Goal: Task Accomplishment & Management: Manage account settings

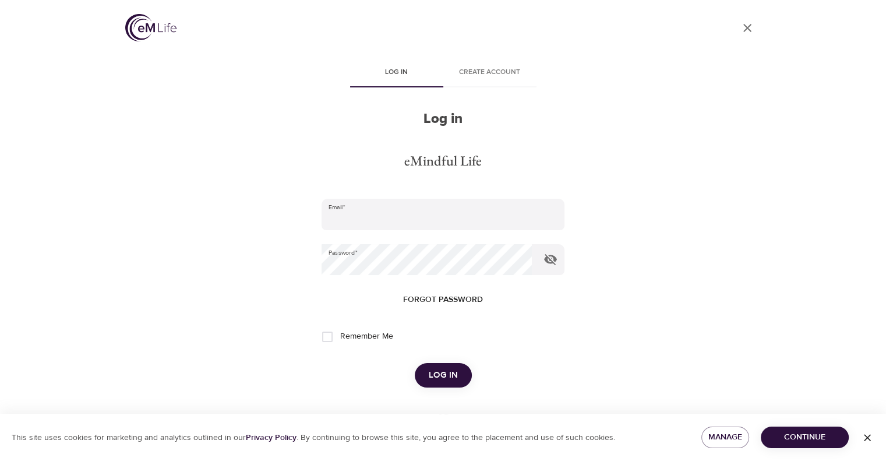
type input "[EMAIL_ADDRESS][DOMAIN_NAME]"
click at [447, 378] on span "Log in" at bounding box center [443, 374] width 29 height 15
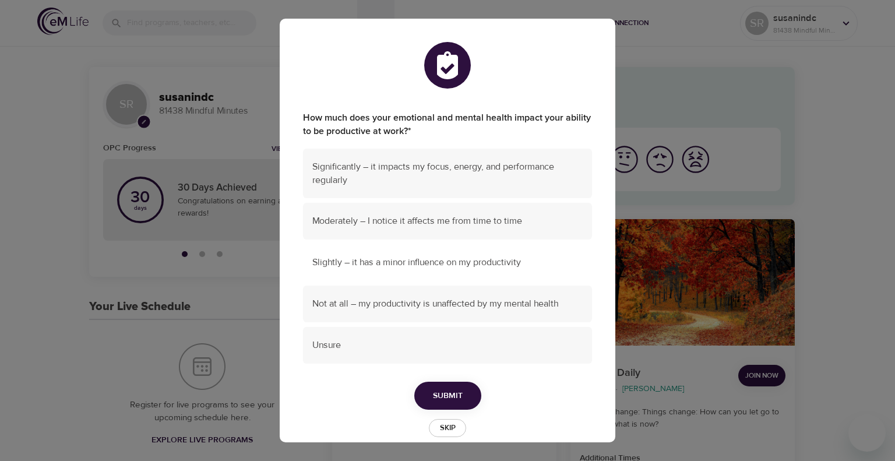
click at [471, 263] on span "Slightly – it has a minor influence on my productivity" at bounding box center [447, 262] width 270 height 13
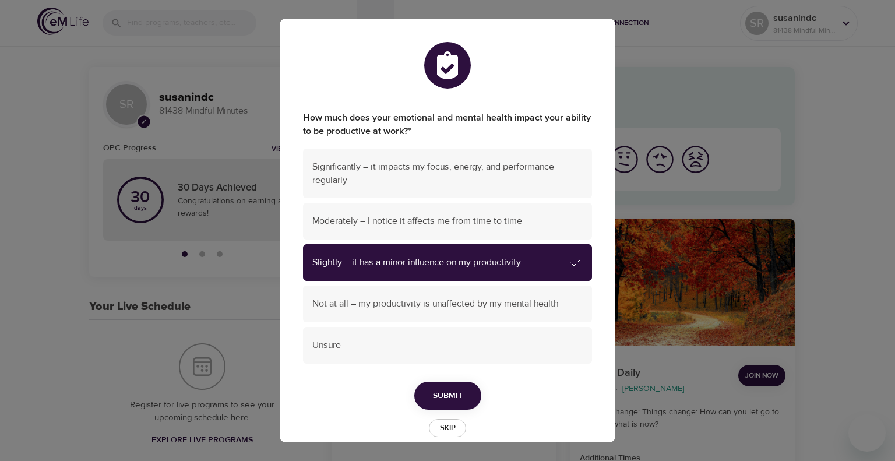
click at [446, 400] on span "Submit" at bounding box center [448, 395] width 30 height 15
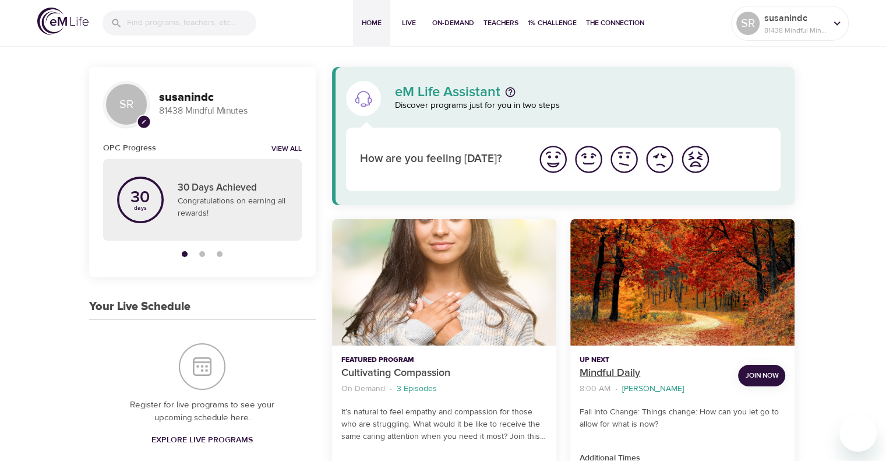
click at [594, 373] on p "Mindful Daily" at bounding box center [653, 373] width 149 height 16
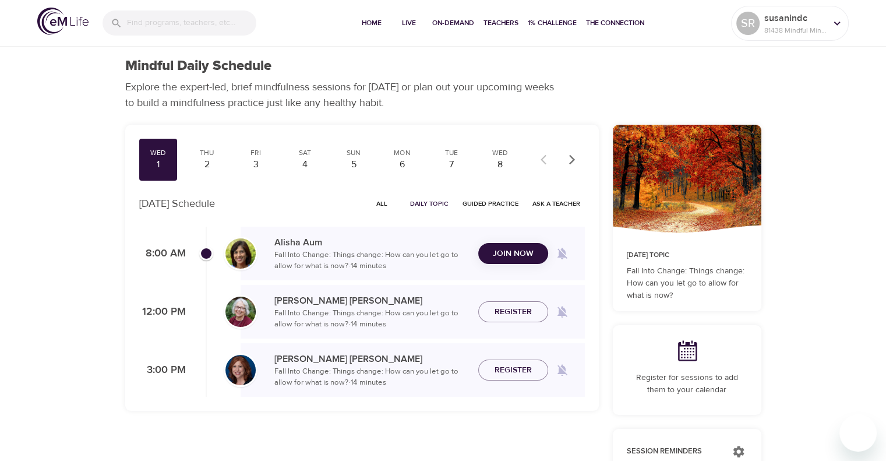
checkbox input "true"
click at [504, 239] on span "Join Now" at bounding box center [513, 246] width 41 height 15
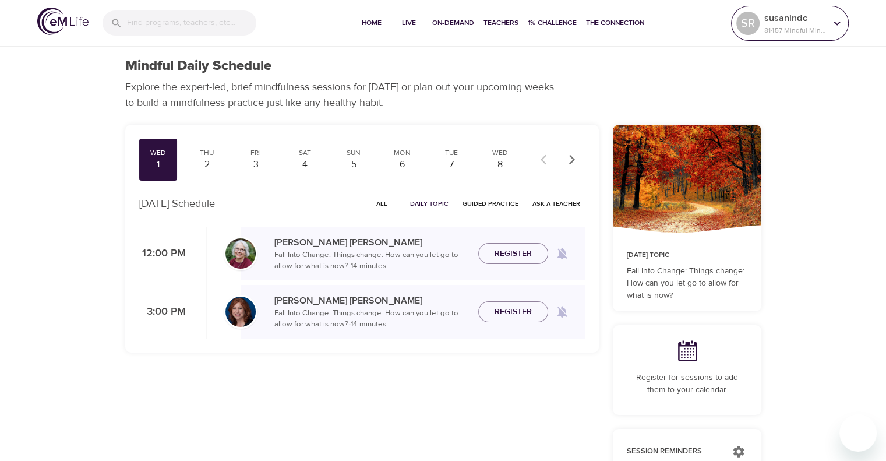
click at [839, 25] on icon at bounding box center [836, 23] width 13 height 13
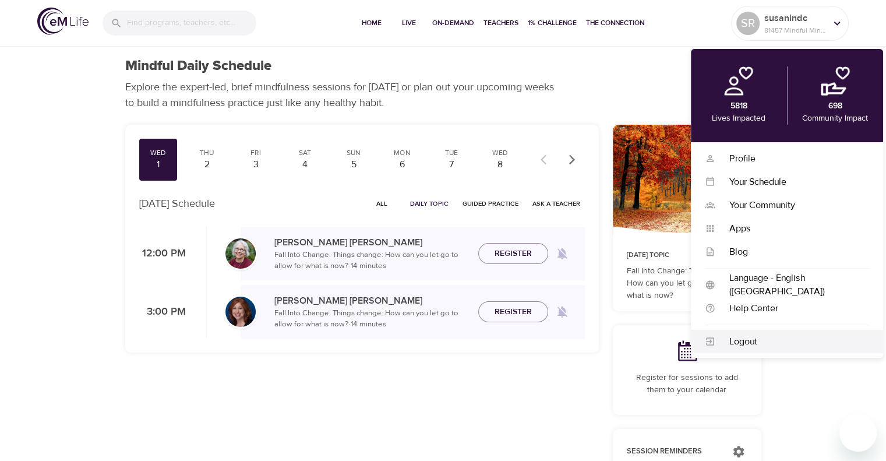
click at [761, 352] on div "Logout" at bounding box center [787, 341] width 192 height 23
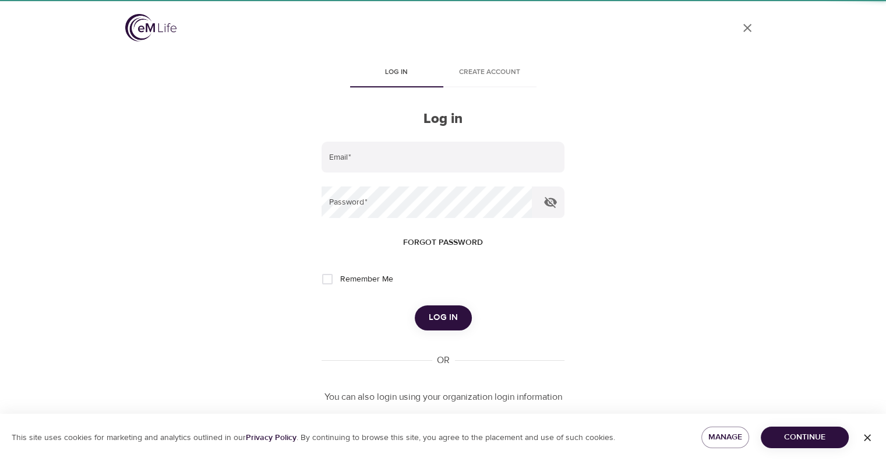
type input "[EMAIL_ADDRESS][DOMAIN_NAME]"
